Goal: Find specific page/section: Find specific page/section

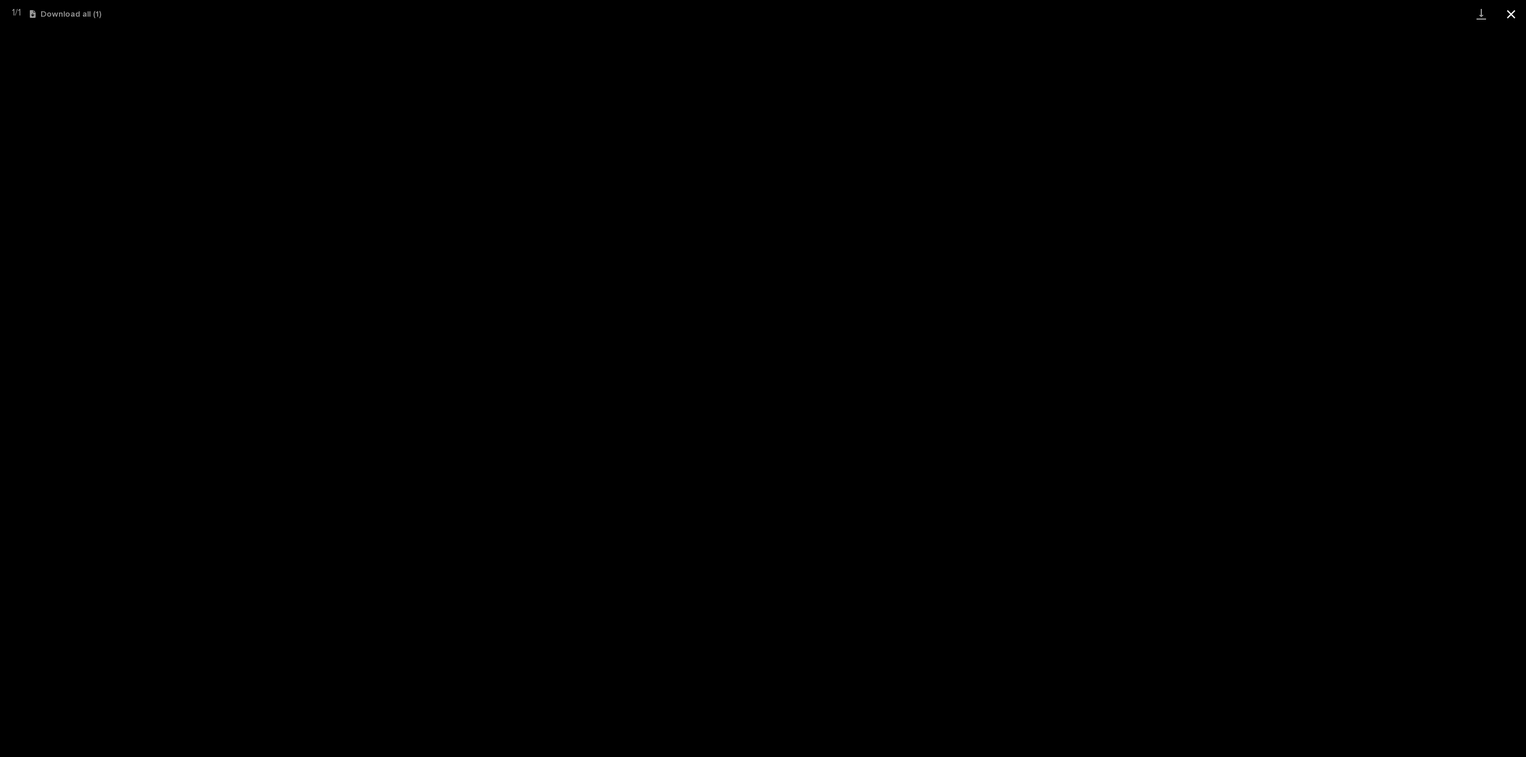
click at [1515, 20] on button "Close gallery" at bounding box center [1511, 14] width 30 height 28
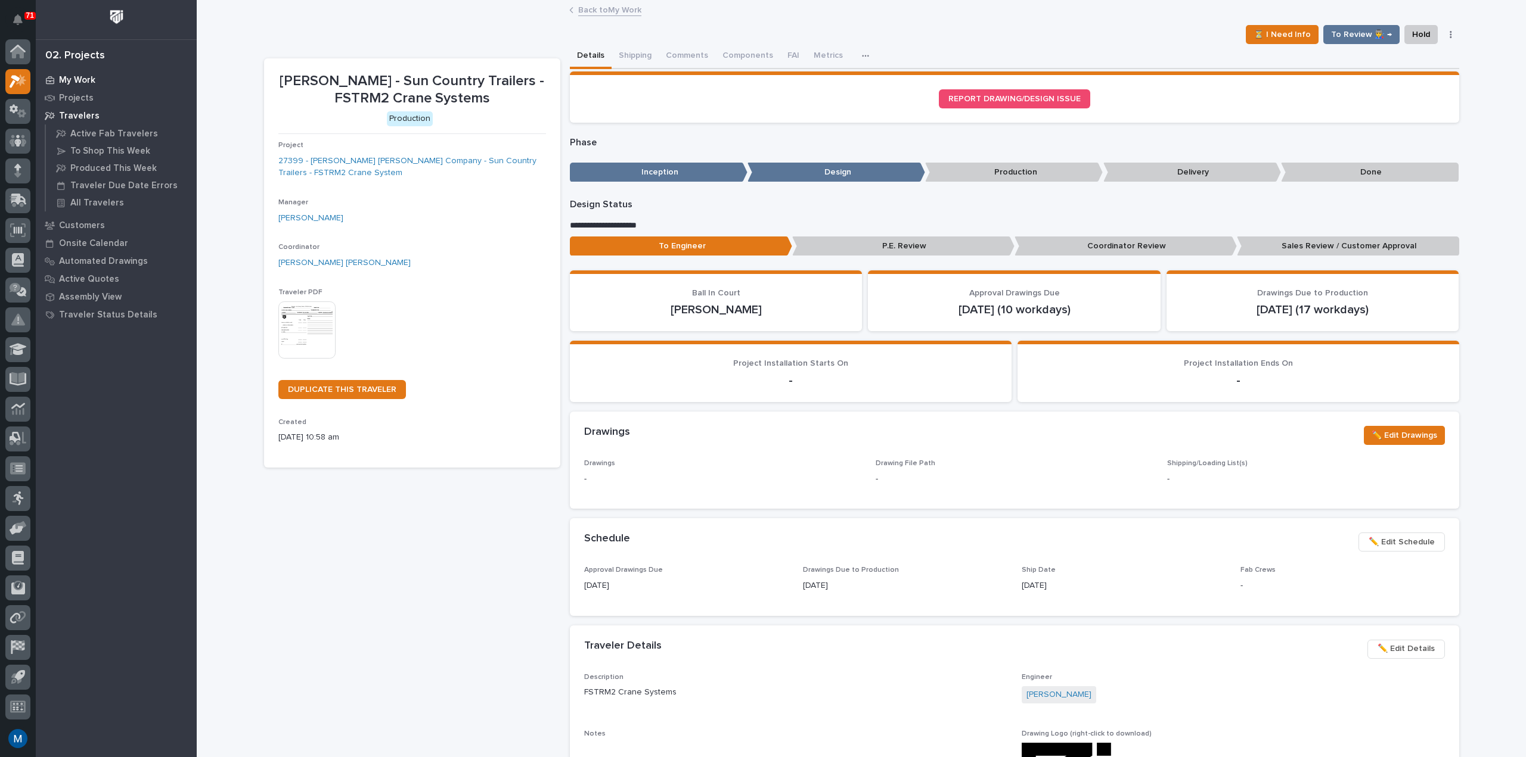
click at [74, 83] on p "My Work" at bounding box center [77, 80] width 36 height 11
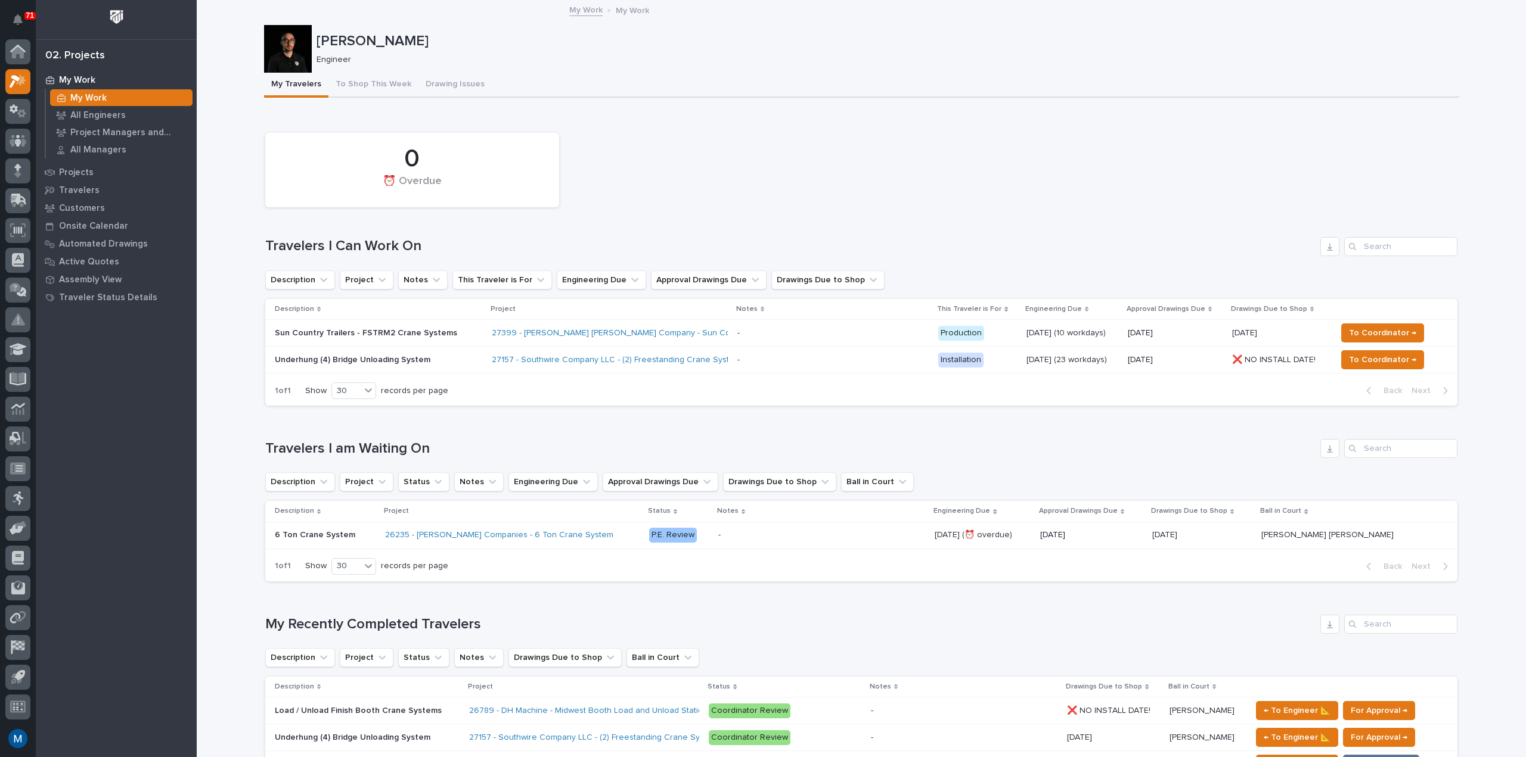
click at [748, 191] on div "0 ⏰ Overdue" at bounding box center [861, 170] width 1204 height 86
click at [363, 78] on button "To Shop This Week" at bounding box center [373, 85] width 90 height 25
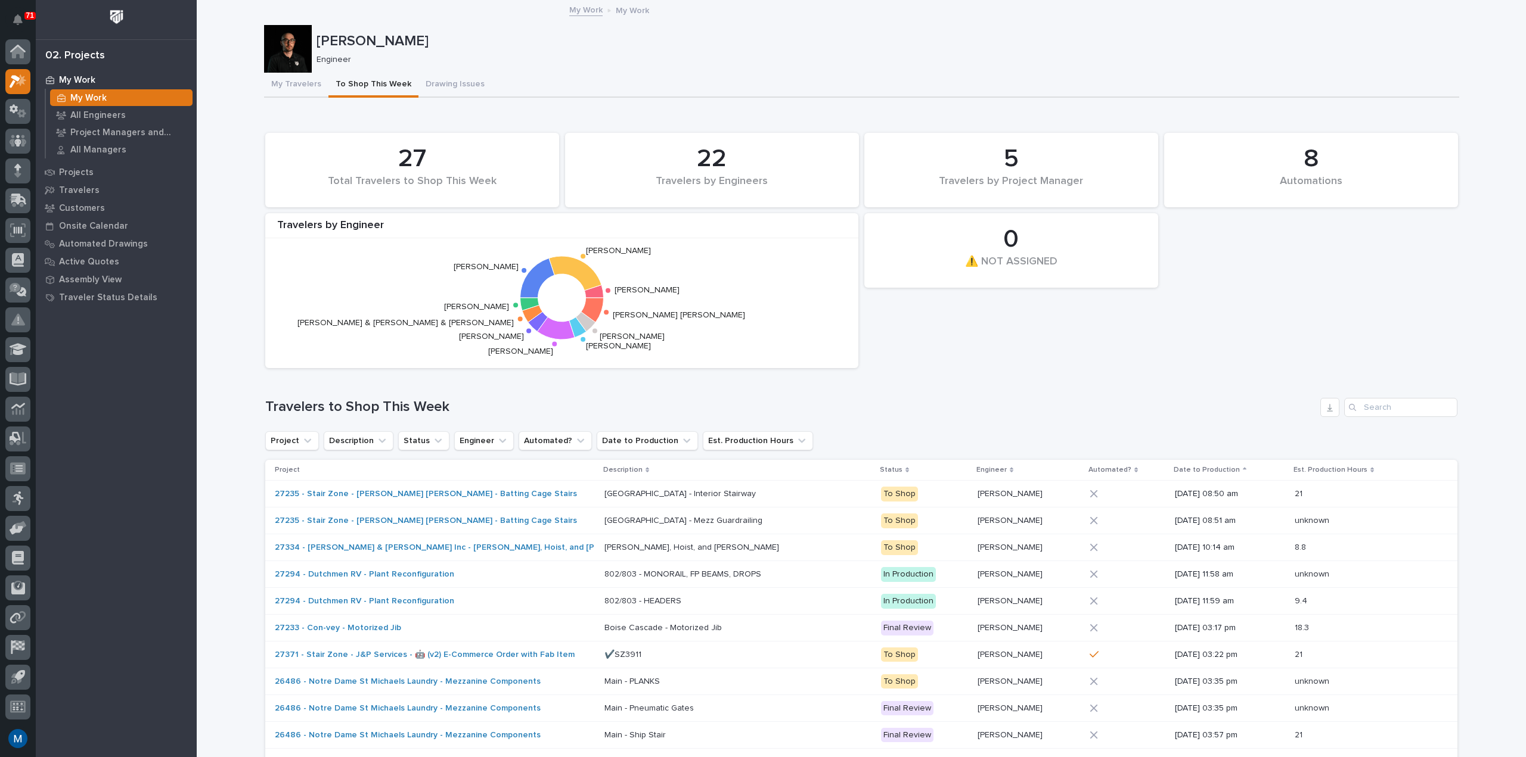
click at [274, 91] on button "My Travelers" at bounding box center [296, 85] width 64 height 25
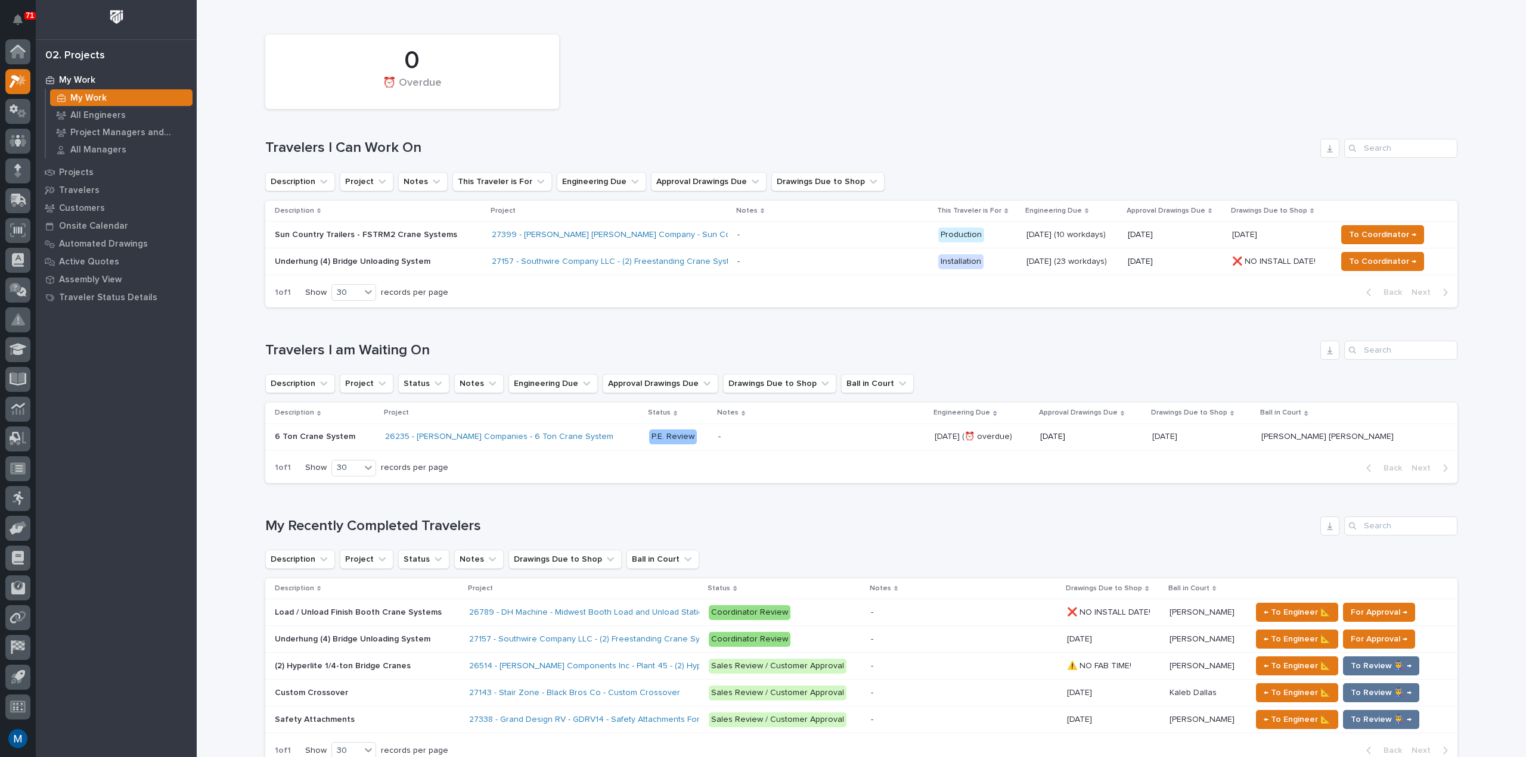
scroll to position [417, 0]
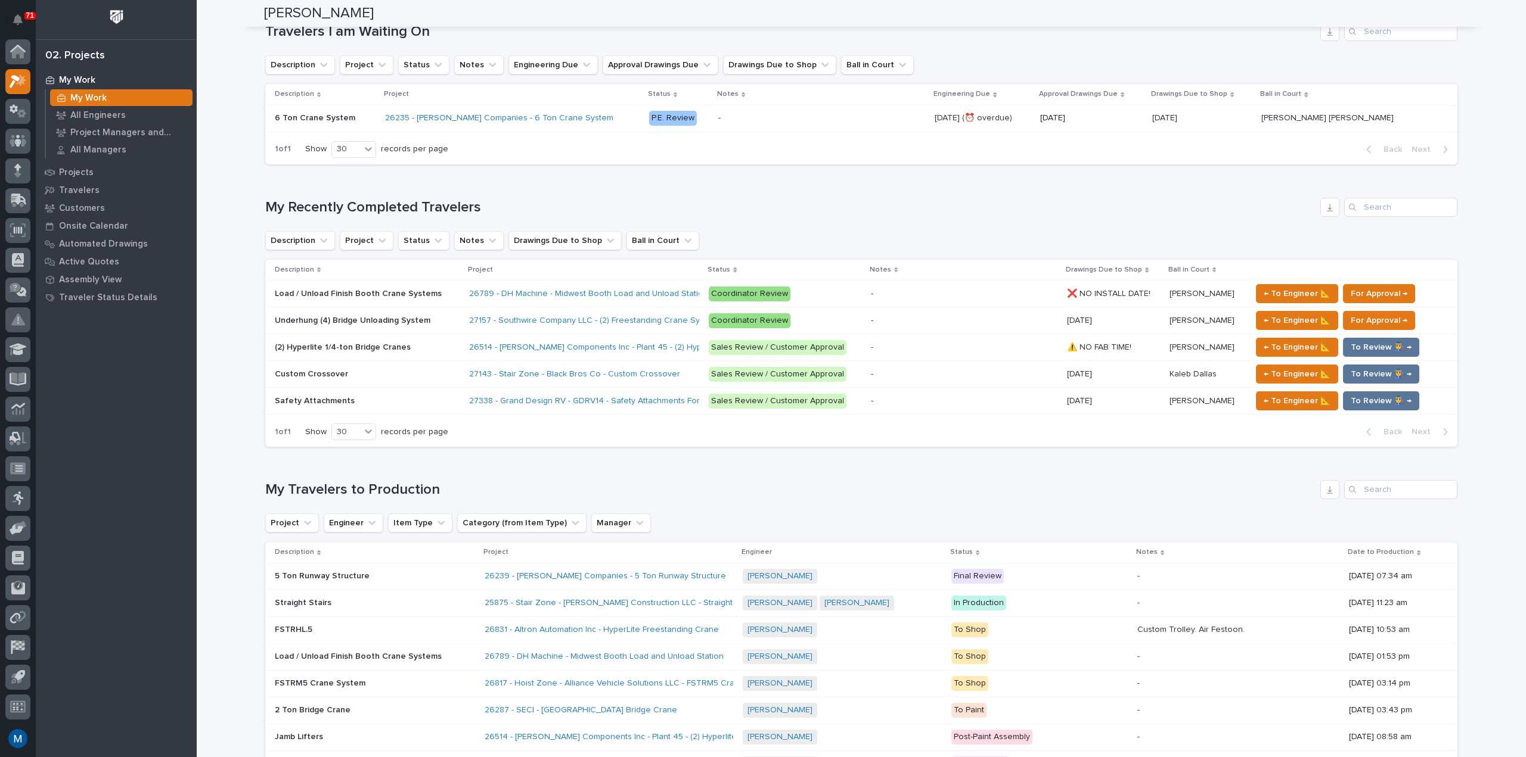
click at [234, 323] on div "Loading... Saving… Loading... Saving… Marston Norris Marston Norris Engineer So…" at bounding box center [861, 432] width 1329 height 1696
click at [223, 237] on div "Loading... Saving… Loading... Saving… Marston Norris Marston Norris Engineer So…" at bounding box center [861, 432] width 1329 height 1696
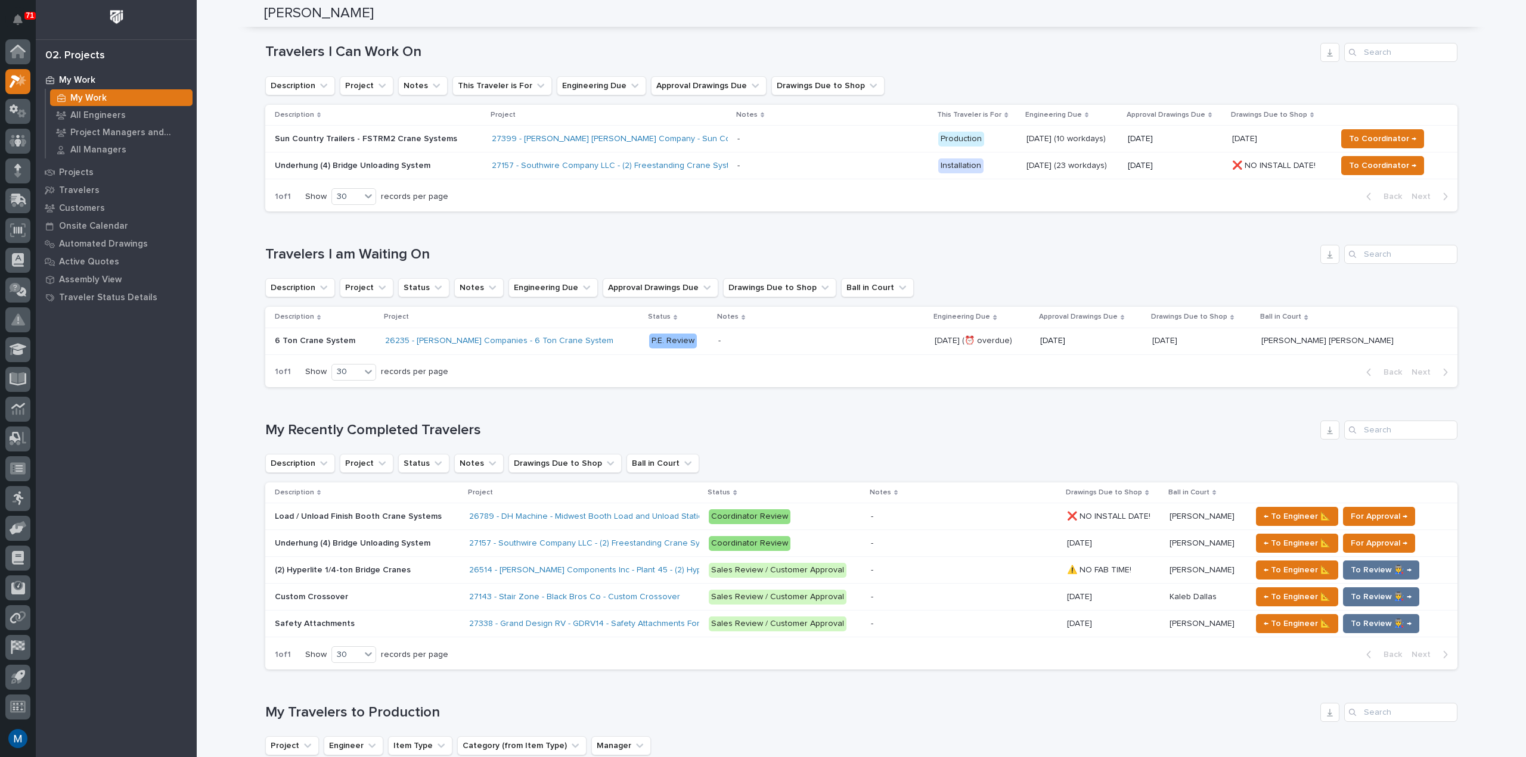
scroll to position [179, 0]
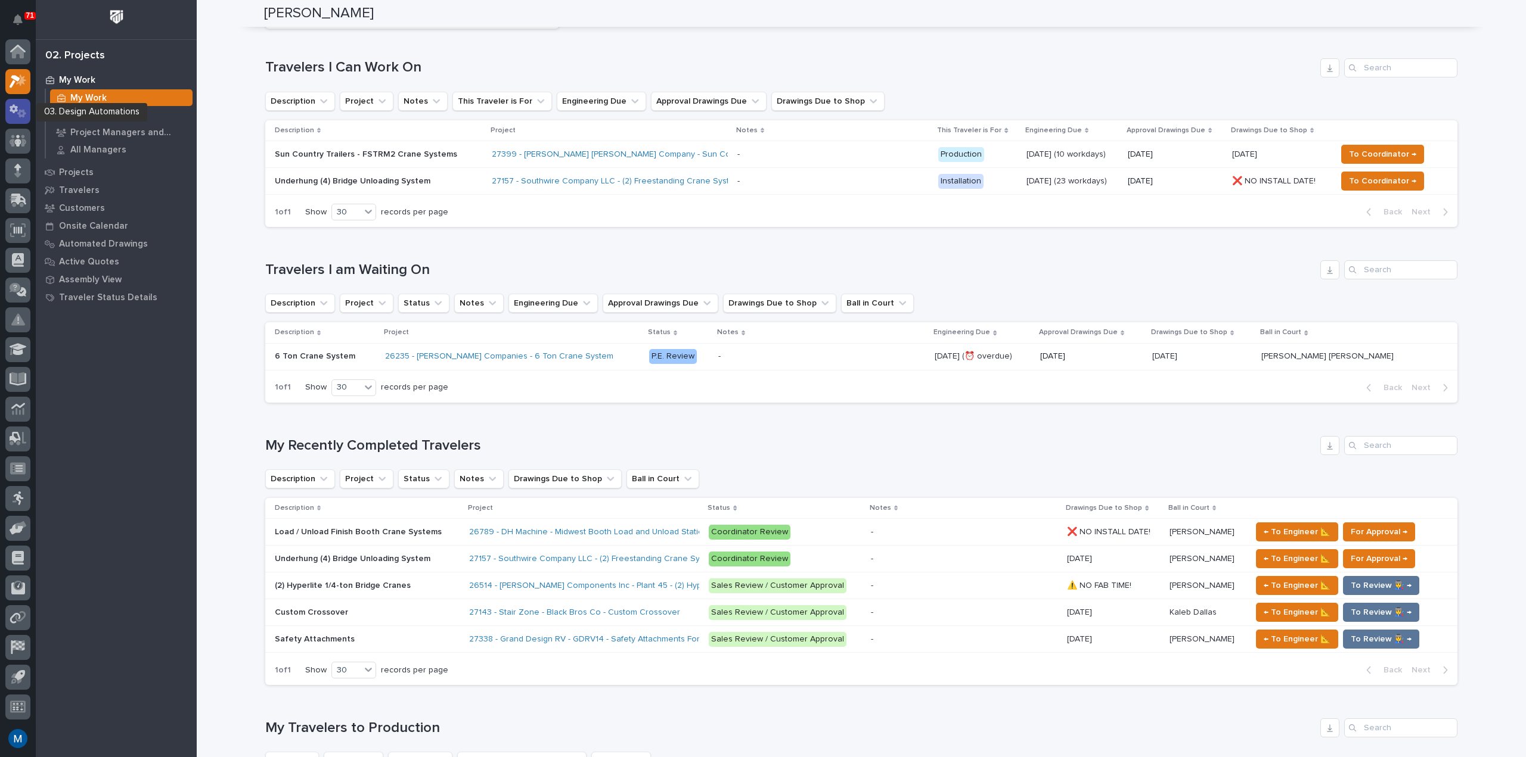
click at [16, 114] on icon at bounding box center [18, 111] width 17 height 14
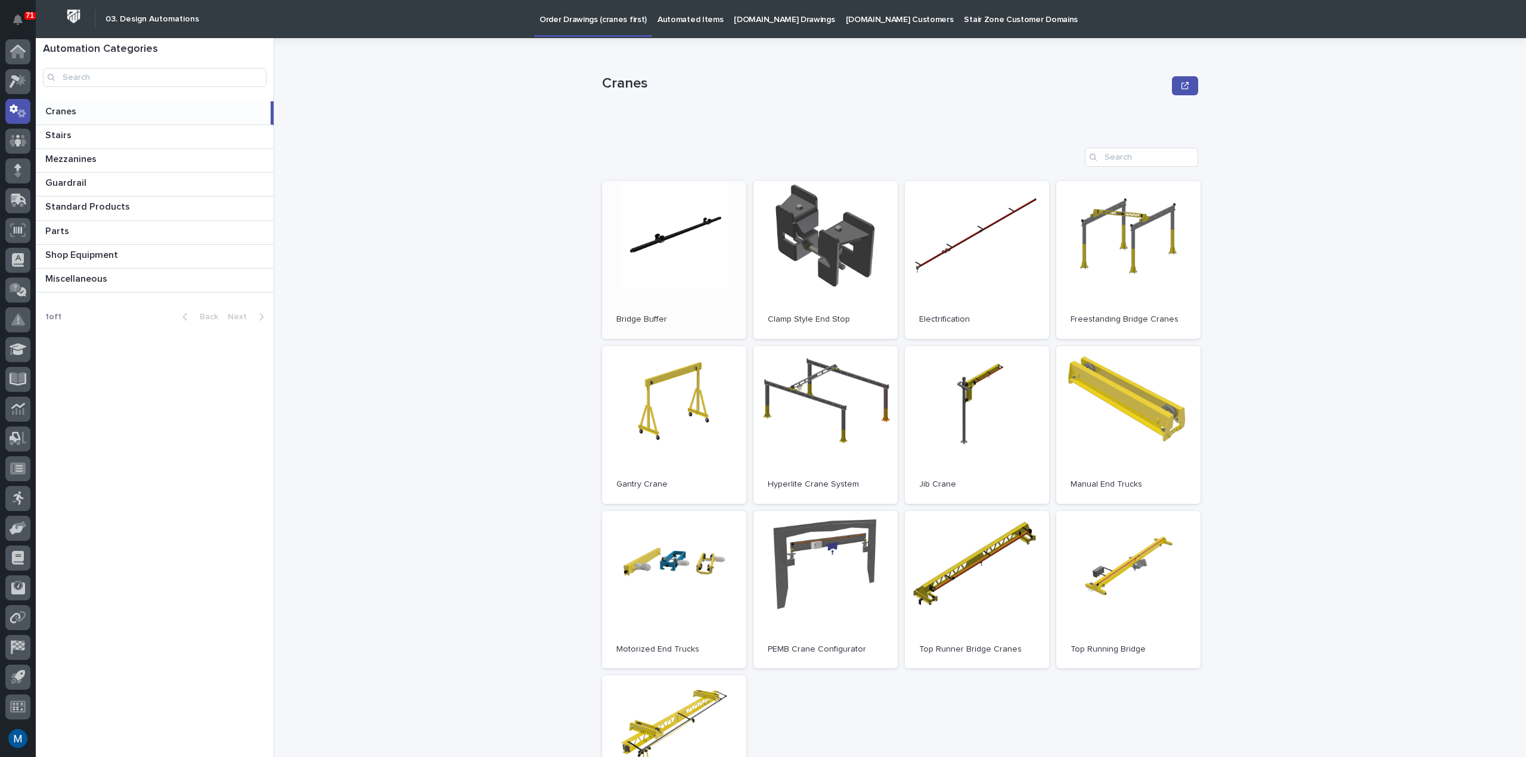
click at [685, 259] on link "Open" at bounding box center [674, 260] width 144 height 158
